Goal: Check status: Check status

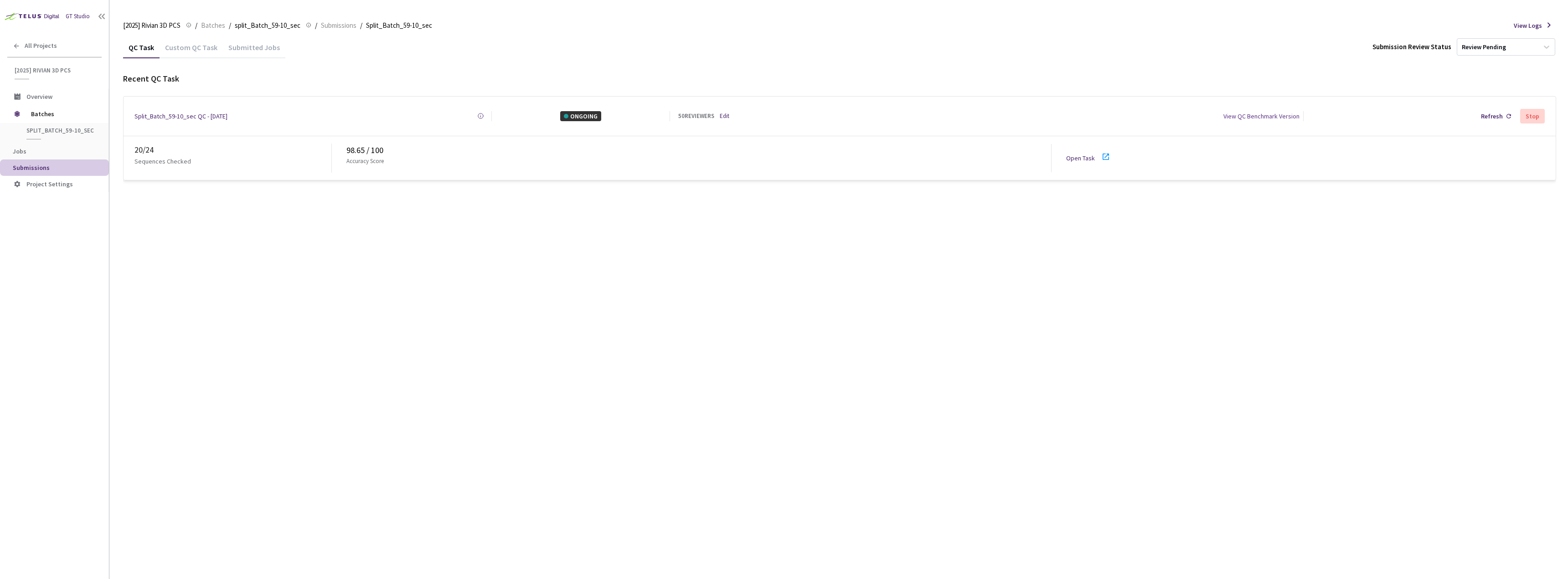
click at [1108, 153] on icon at bounding box center [1105, 156] width 6 height 6
click at [1111, 152] on div at bounding box center [1108, 158] width 16 height 13
click at [65, 116] on span "Batches" at bounding box center [62, 114] width 63 height 18
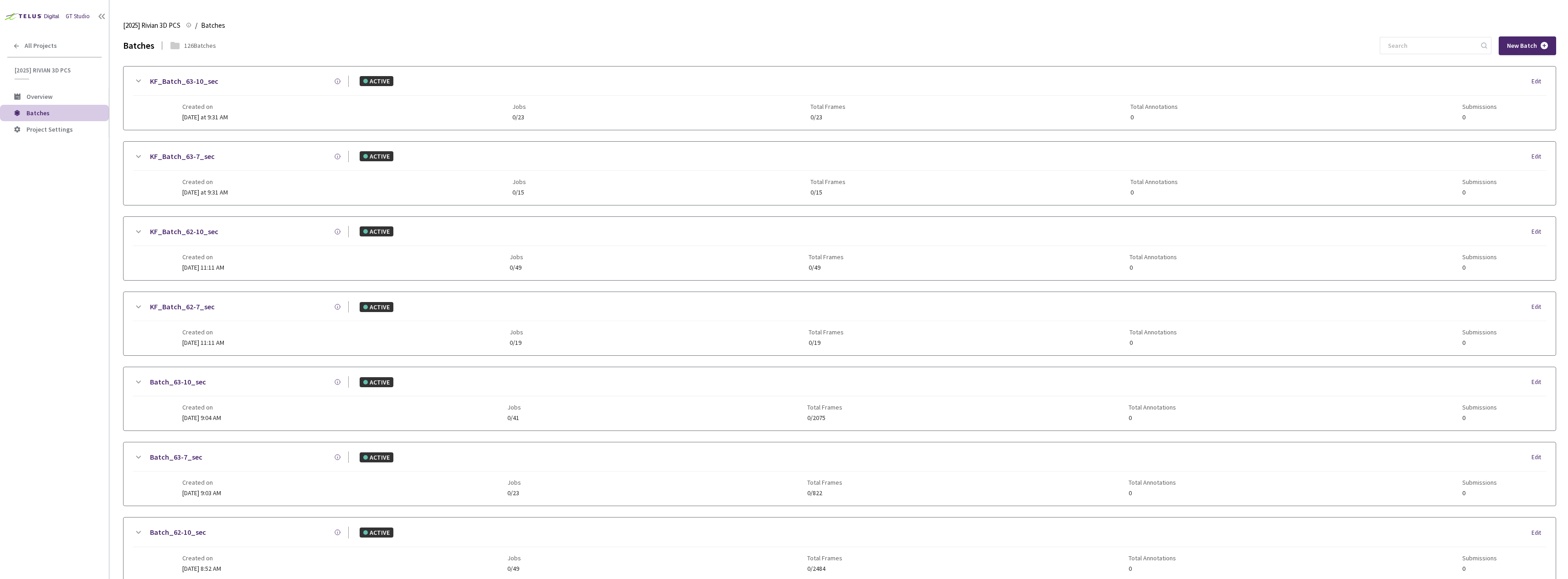
click at [1430, 55] on div "New Batch" at bounding box center [1468, 46] width 177 height 19
click at [1433, 48] on input at bounding box center [1431, 45] width 97 height 16
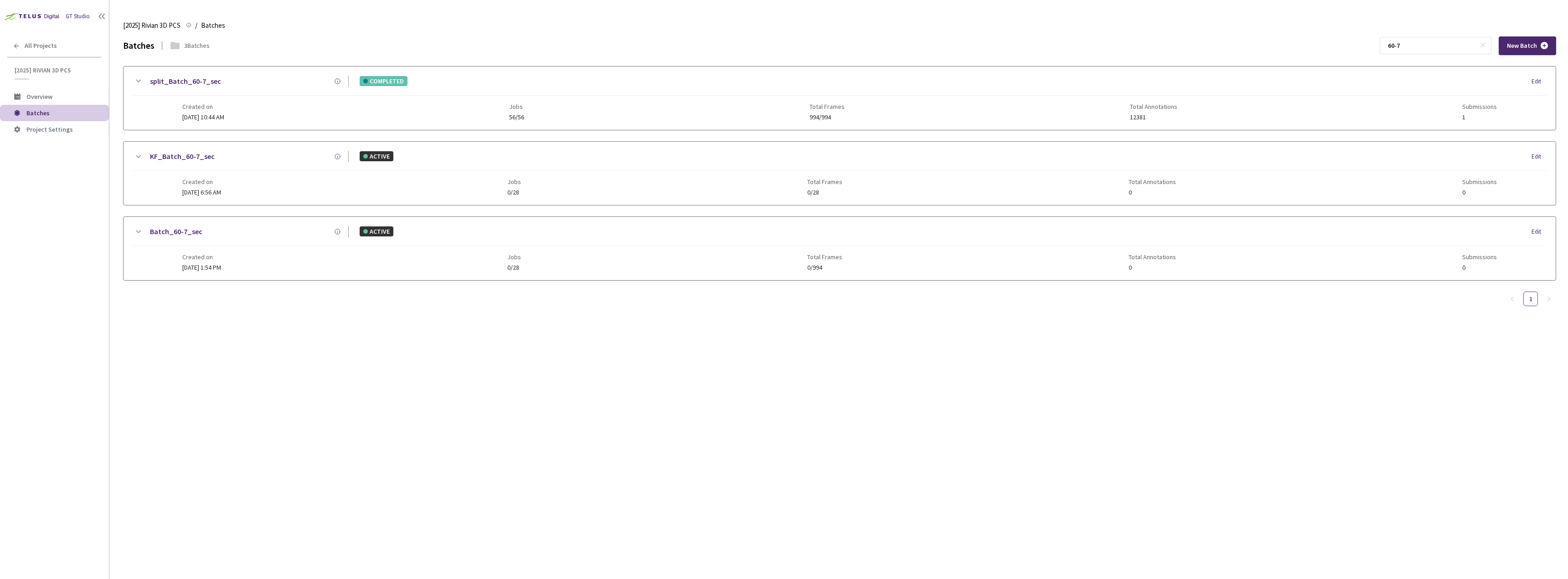
type input "60-7"
click at [183, 84] on link "split_Batch_60-7_sec" at bounding box center [185, 81] width 71 height 12
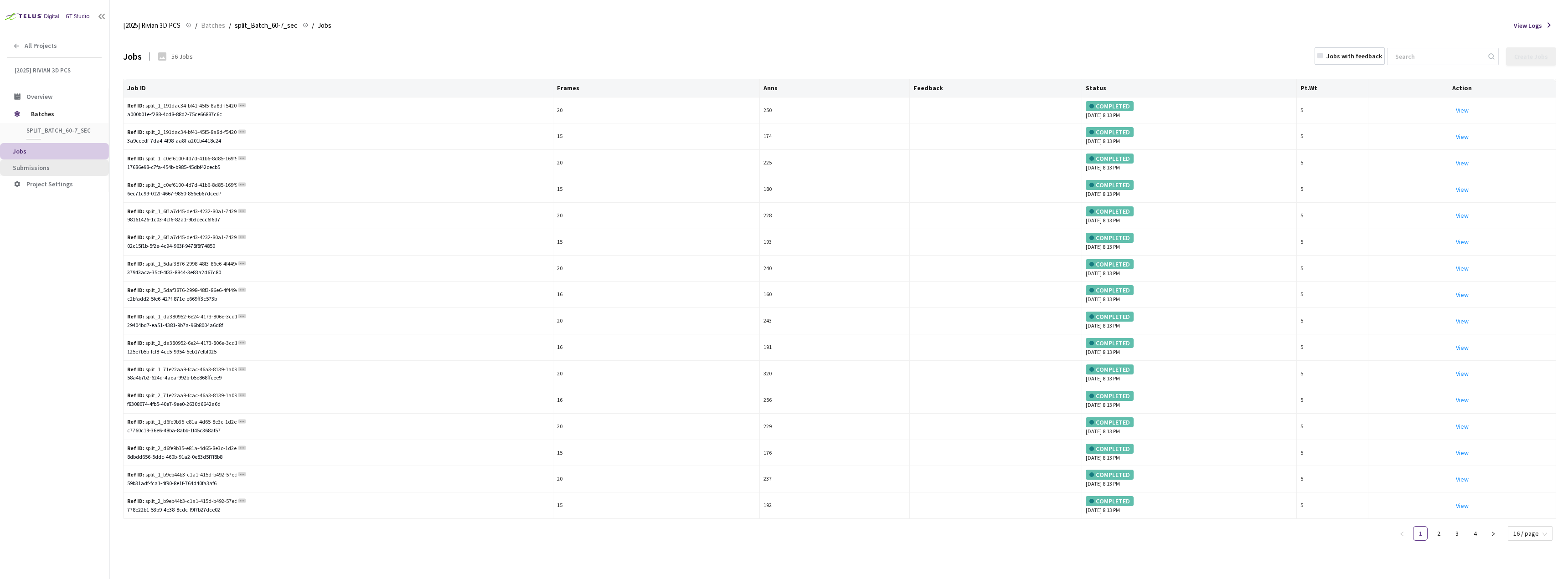
click at [92, 159] on li "Submissions" at bounding box center [54, 167] width 109 height 16
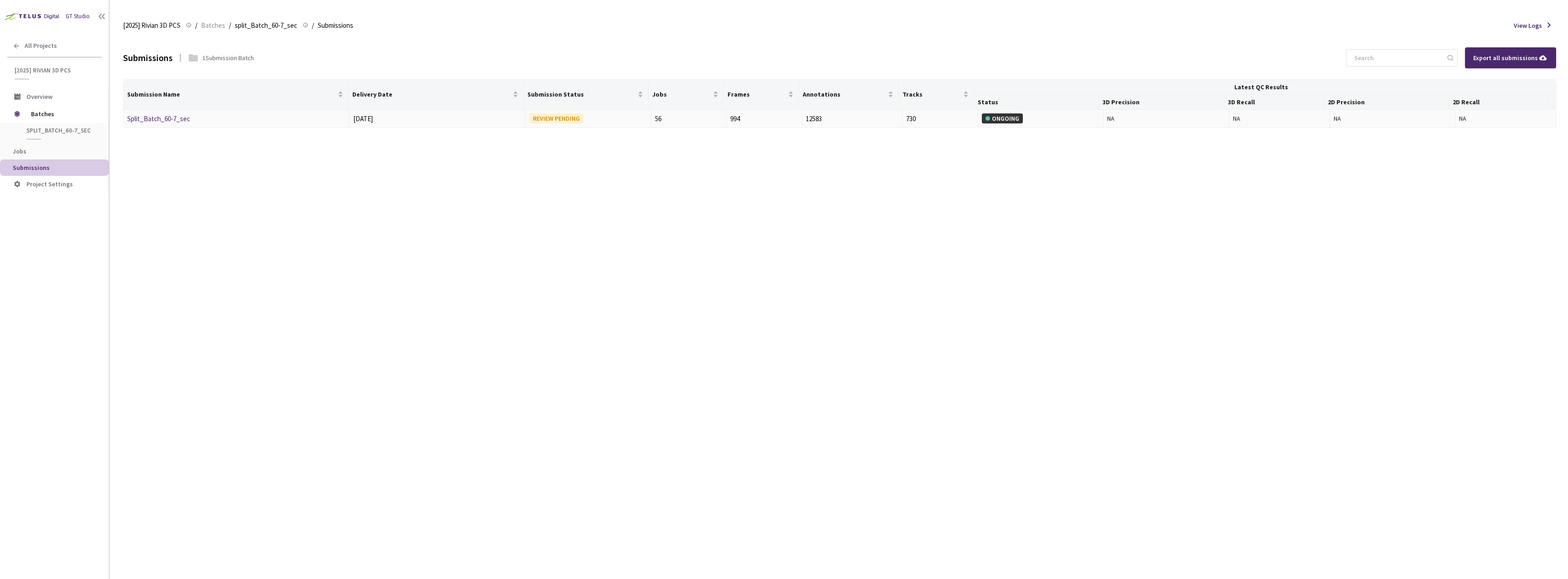
click at [179, 120] on link "Split_Batch_60-7_sec" at bounding box center [158, 119] width 63 height 9
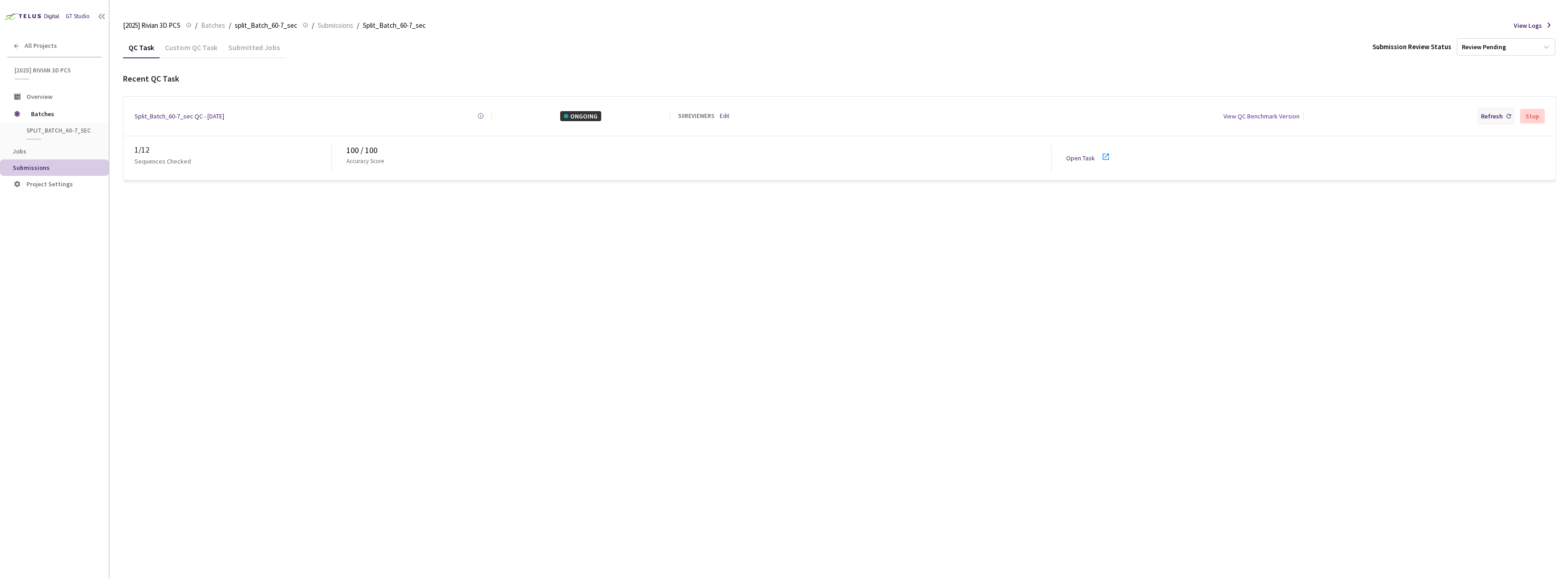
click at [1489, 119] on div "Refresh" at bounding box center [1492, 116] width 22 height 10
click at [1491, 119] on div "Refresh" at bounding box center [1492, 116] width 22 height 10
click at [1499, 114] on div "Refresh" at bounding box center [1492, 116] width 22 height 10
click at [1098, 144] on div "9 / 12 Sequences Checked 99.01 / 100 Accuracy Score Open Task" at bounding box center [839, 158] width 1432 height 44
click at [1103, 151] on icon at bounding box center [1106, 157] width 11 height 11
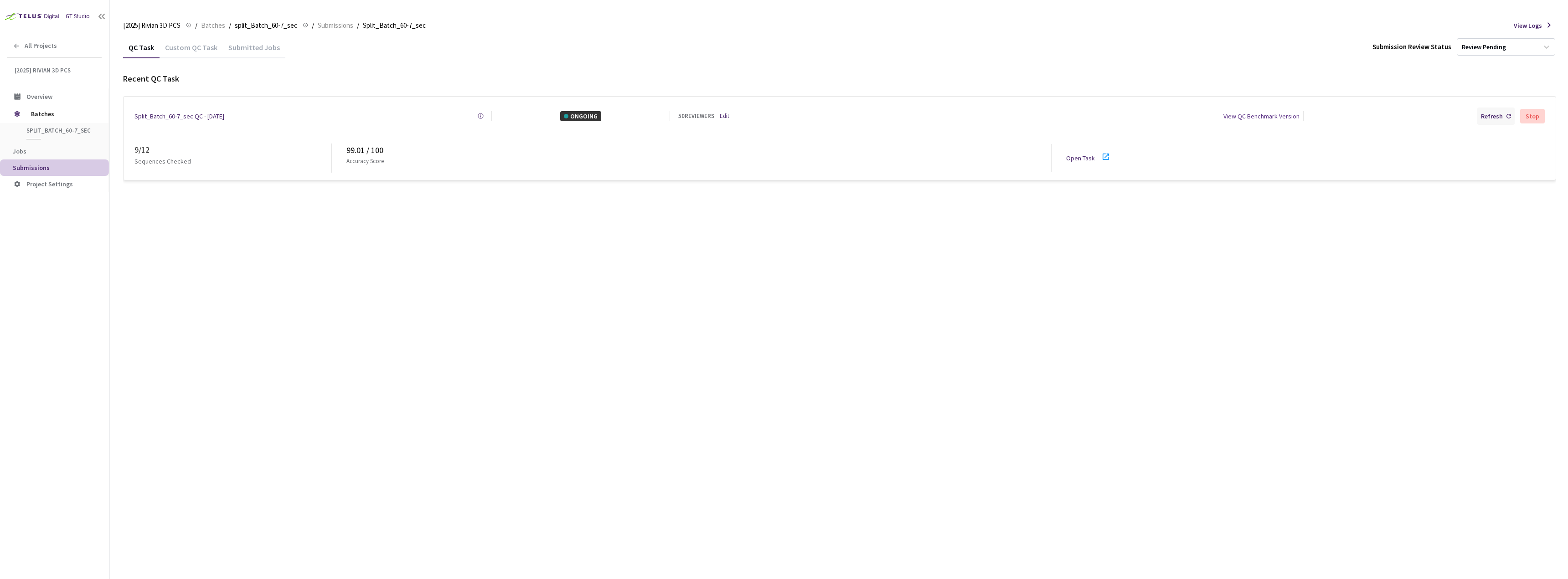
click at [1490, 111] on div "Refresh" at bounding box center [1492, 116] width 22 height 10
click at [1505, 112] on div "Refresh" at bounding box center [1496, 116] width 37 height 17
drag, startPoint x: 346, startPoint y: 143, endPoint x: 364, endPoint y: 144, distance: 18.0
click at [364, 144] on div "12 / 12 Sequences Checked 98.37 / 100 Accuracy Score Open Task" at bounding box center [839, 158] width 1432 height 44
copy div "98.37"
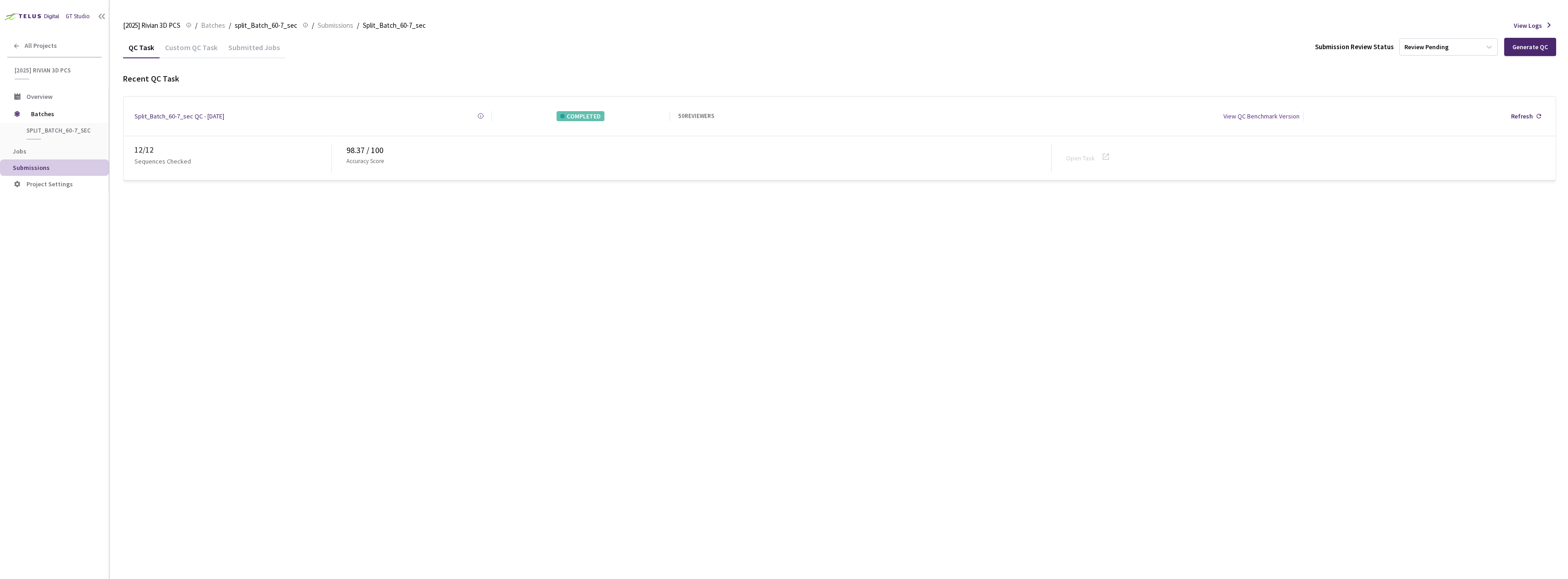
click at [334, 279] on div "QC Task Custom QC Task Submitted Jobs Submission Review Status Review Pending G…" at bounding box center [839, 308] width 1433 height 543
drag, startPoint x: 345, startPoint y: 148, endPoint x: 363, endPoint y: 148, distance: 18.0
click at [363, 148] on div "12 / 12 Sequences Checked 98.37 / 100 Accuracy Score Open Task" at bounding box center [839, 158] width 1432 height 44
click at [331, 220] on div "QC Task Custom QC Task Submitted Jobs Submission Review Status Review Pending G…" at bounding box center [839, 308] width 1433 height 543
click at [48, 166] on span "Submissions" at bounding box center [57, 168] width 89 height 8
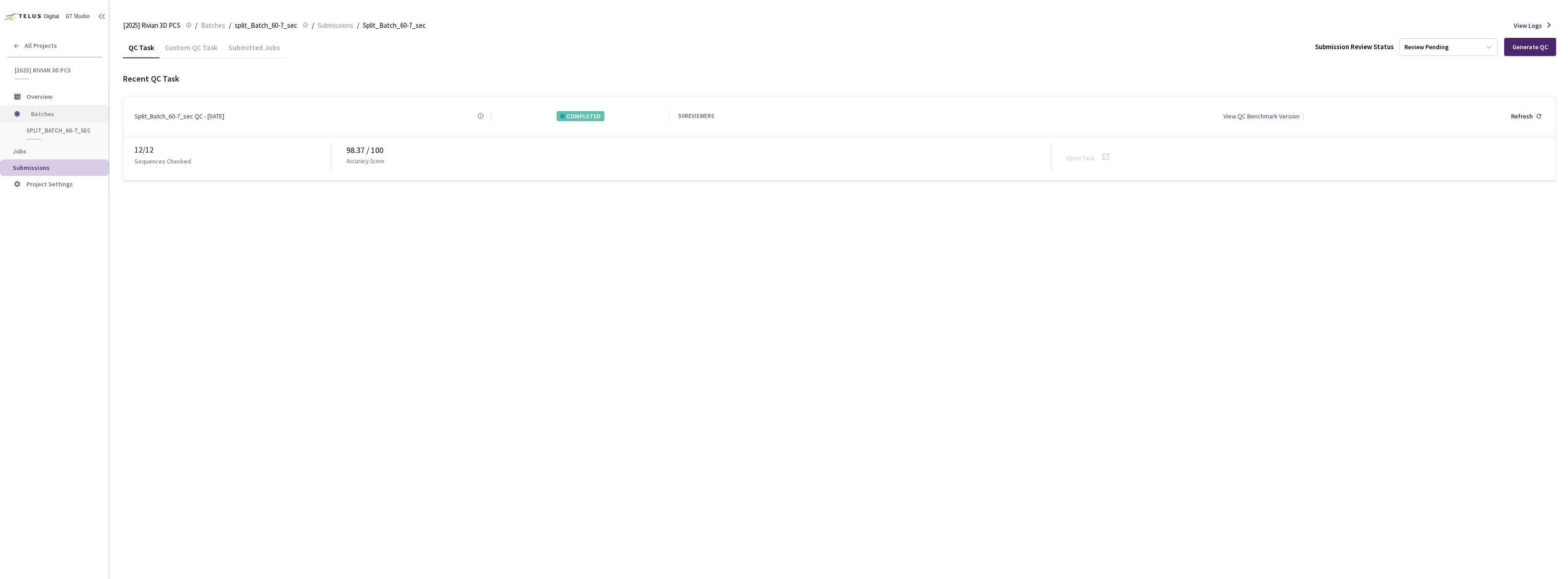
click at [58, 113] on span "Batches" at bounding box center [62, 114] width 63 height 18
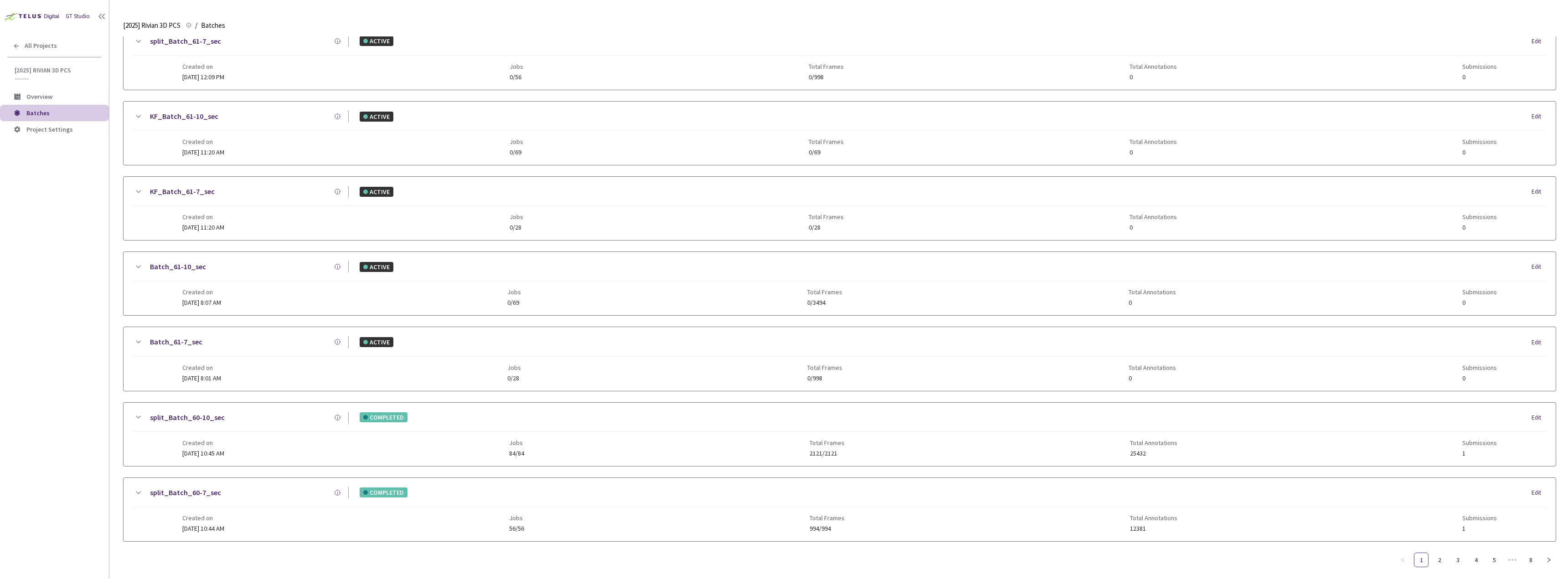
scroll to position [733, 0]
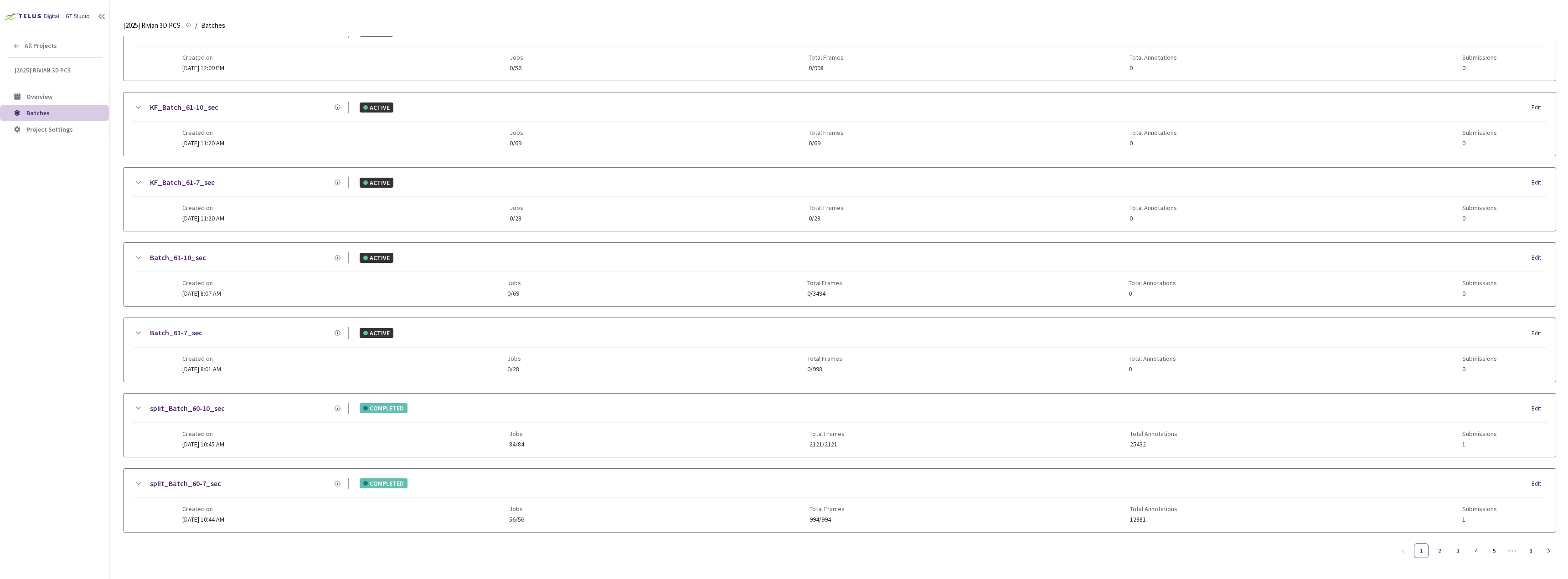
click at [198, 403] on link "split_Batch_60-10_sec" at bounding box center [187, 408] width 75 height 12
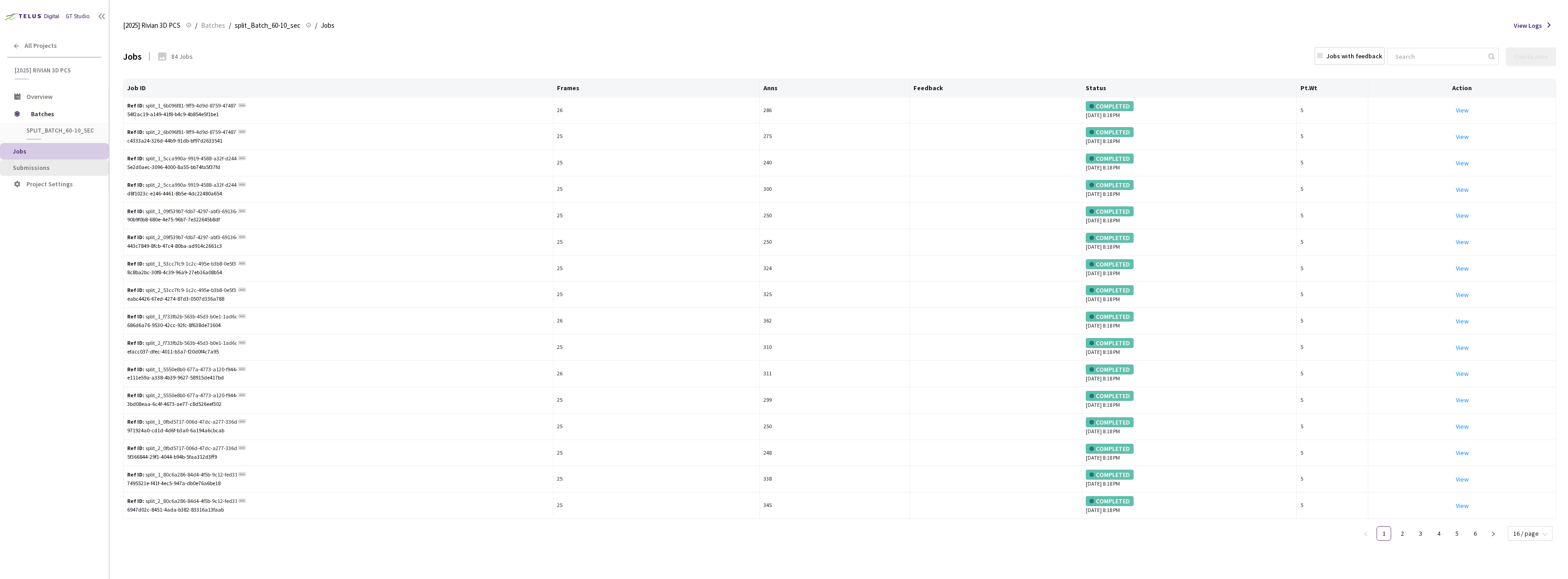
click at [56, 167] on span "Submissions" at bounding box center [57, 168] width 89 height 8
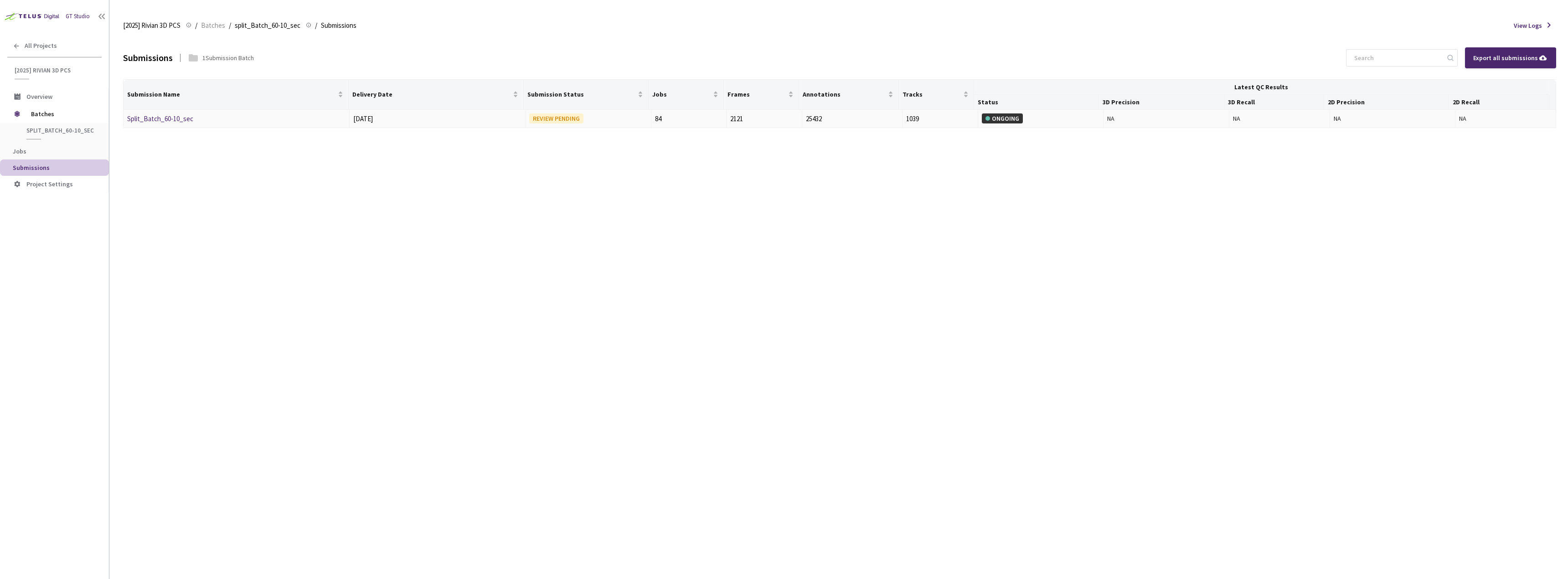
click at [161, 119] on link "Split_Batch_60-10_sec" at bounding box center [160, 119] width 66 height 9
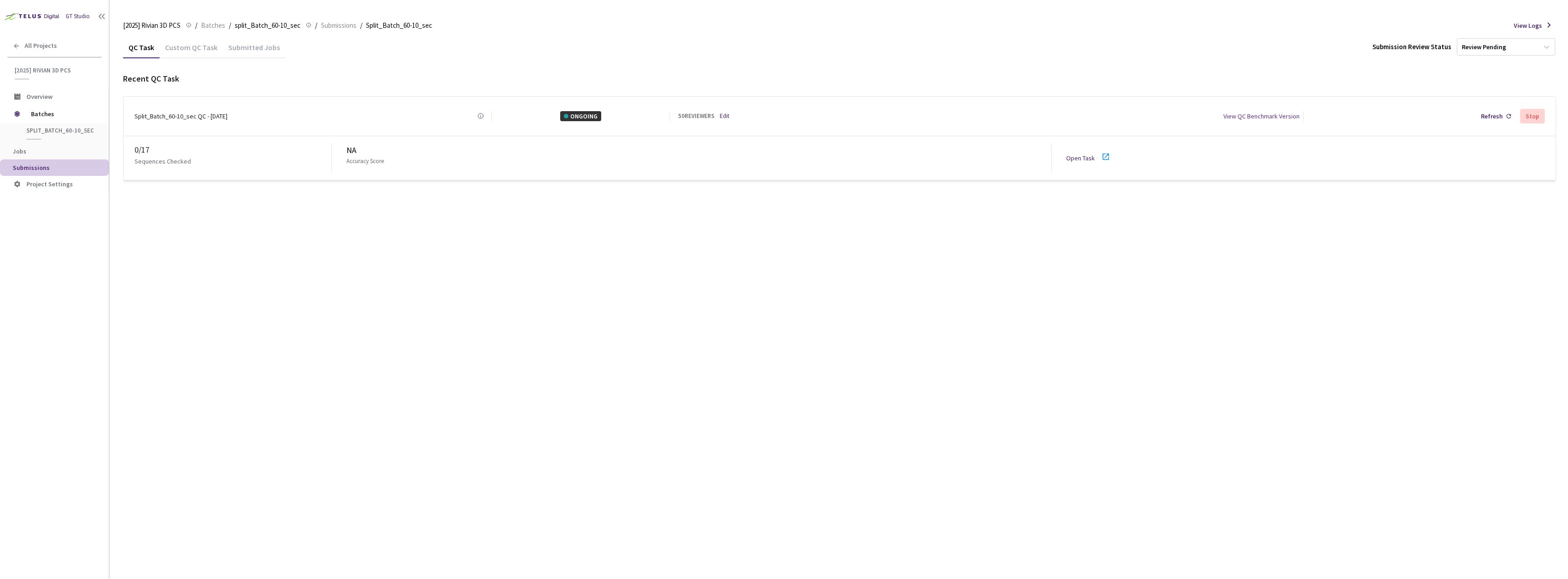
click at [1104, 152] on icon at bounding box center [1106, 157] width 11 height 11
